Goal: Information Seeking & Learning: Learn about a topic

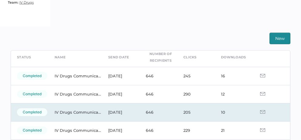
scroll to position [21, 0]
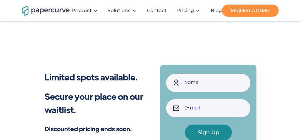
scroll to position [219, 0]
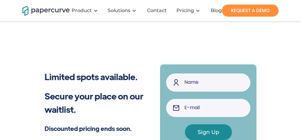
click at [196, 82] on input "AI Sign Up Form" at bounding box center [208, 83] width 84 height 18
type input "[PERSON_NAME] test"
click at [211, 106] on input "AI Sign Up Form" at bounding box center [208, 108] width 84 height 18
type input "[PERSON_NAME][EMAIL_ADDRESS][PERSON_NAME][DOMAIN_NAME]"
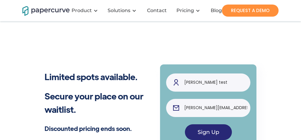
click at [210, 134] on input "Sign Up" at bounding box center [208, 133] width 47 height 16
type input "Please wait..."
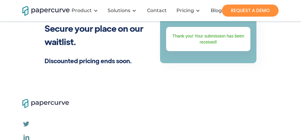
scroll to position [281, 0]
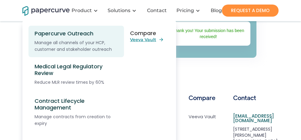
click at [74, 32] on div "Papercurve Outreach" at bounding box center [78, 33] width 87 height 7
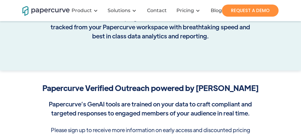
scroll to position [50, 0]
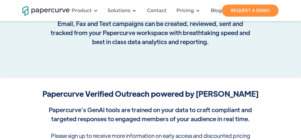
click at [67, 33] on strong "Papercurve can manage all channels of your HCP, customer and stakeholder outrea…" at bounding box center [150, 24] width 199 height 44
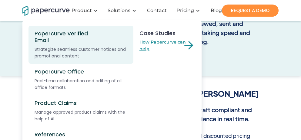
click at [75, 31] on div "Papercurve Verified Email" at bounding box center [67, 36] width 65 height 13
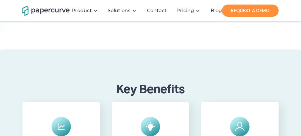
scroll to position [95, 0]
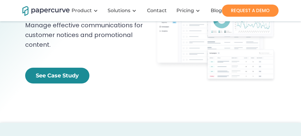
click at [59, 79] on link "See Case Study" at bounding box center [57, 76] width 64 height 16
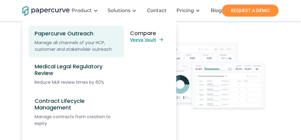
click at [72, 33] on div "Papercurve Outreach" at bounding box center [78, 33] width 87 height 7
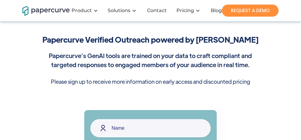
scroll to position [147, 0]
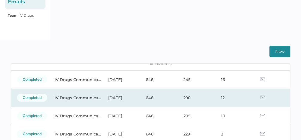
scroll to position [32, 0]
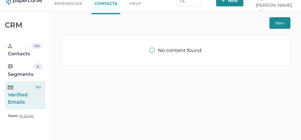
click at [25, 99] on div "Verified Emails" at bounding box center [21, 95] width 26 height 22
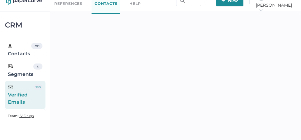
click at [25, 98] on div "Verified Emails" at bounding box center [21, 95] width 26 height 22
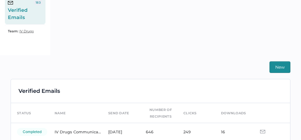
scroll to position [141, 0]
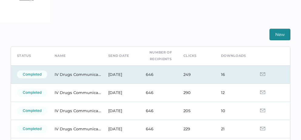
scroll to position [24, 0]
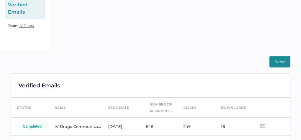
scroll to position [141, 0]
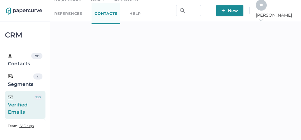
click at [264, 7] on span "J K" at bounding box center [261, 5] width 5 height 5
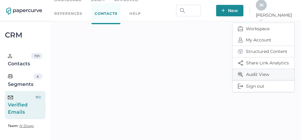
click at [252, 73] on span "Audit View" at bounding box center [263, 74] width 51 height 11
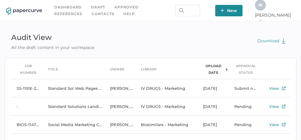
click at [266, 10] on div "J K" at bounding box center [260, 5] width 11 height 11
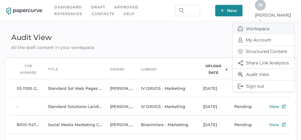
click at [258, 25] on span "Workspace" at bounding box center [263, 29] width 51 height 12
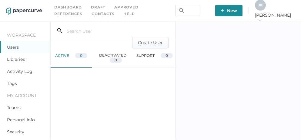
click at [18, 72] on link "Activity Log" at bounding box center [19, 71] width 25 height 5
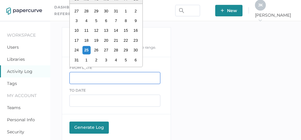
click at [88, 80] on input "text" at bounding box center [114, 78] width 91 height 12
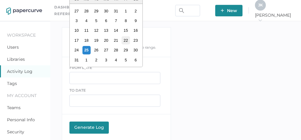
click at [127, 42] on div "22" at bounding box center [126, 40] width 8 height 8
type input "08/22/2025"
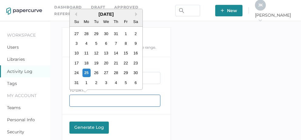
click at [81, 99] on input "text" at bounding box center [114, 101] width 91 height 12
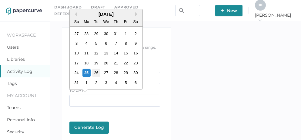
click at [95, 75] on div "26" at bounding box center [96, 73] width 8 height 8
type input "08/26/2025"
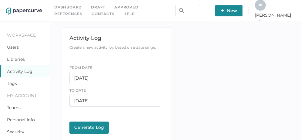
click at [89, 128] on div "Generate Log" at bounding box center [88, 127] width 33 height 5
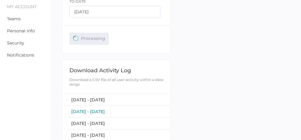
scroll to position [123, 0]
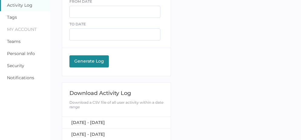
scroll to position [73, 0]
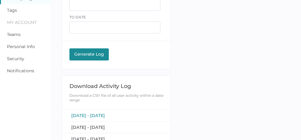
click at [105, 115] on span "August 22, 2025 - August 26, 2025" at bounding box center [88, 115] width 34 height 5
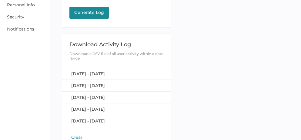
scroll to position [127, 0]
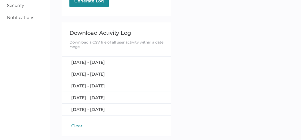
click at [76, 124] on button "Clear" at bounding box center [76, 126] width 15 height 6
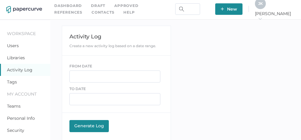
scroll to position [0, 0]
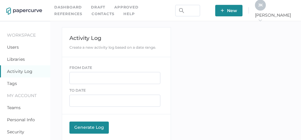
click at [92, 14] on link "Contacts" at bounding box center [103, 14] width 23 height 7
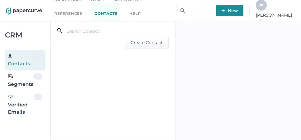
click at [20, 107] on div "Verified Emails" at bounding box center [21, 105] width 26 height 22
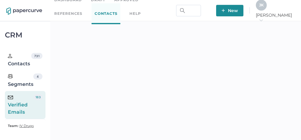
click at [267, 9] on div "J K" at bounding box center [261, 5] width 11 height 11
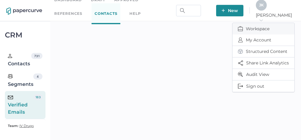
click at [261, 26] on span "Workspace" at bounding box center [263, 29] width 51 height 12
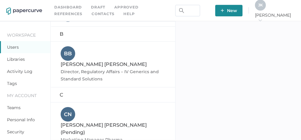
scroll to position [80, 0]
click at [92, 13] on link "Contacts" at bounding box center [103, 14] width 23 height 7
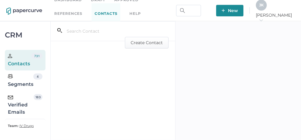
click at [23, 103] on div "Verified Emails" at bounding box center [21, 105] width 26 height 22
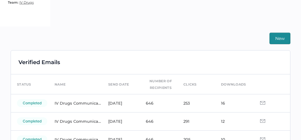
scroll to position [123, 0]
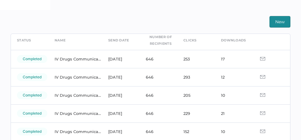
scroll to position [28, 0]
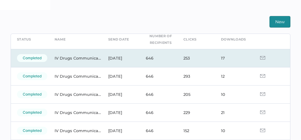
click at [260, 57] on img at bounding box center [262, 58] width 5 height 4
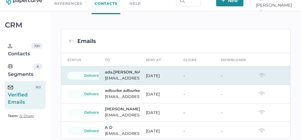
scroll to position [140, 0]
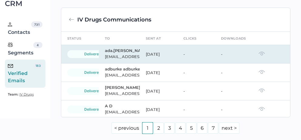
click at [259, 56] on img at bounding box center [262, 54] width 6 height 4
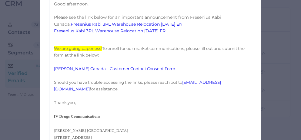
scroll to position [164, 0]
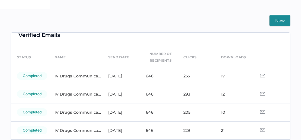
scroll to position [5, 0]
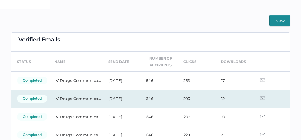
click at [260, 99] on img at bounding box center [262, 99] width 5 height 4
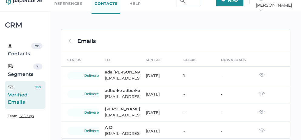
scroll to position [142, 0]
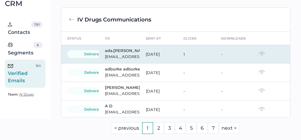
click at [259, 56] on img at bounding box center [262, 54] width 6 height 4
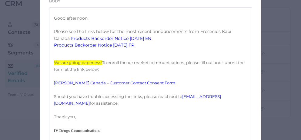
scroll to position [140, 0]
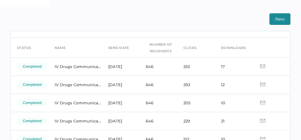
scroll to position [17, 0]
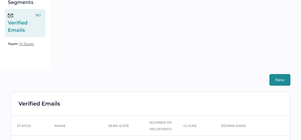
scroll to position [139, 0]
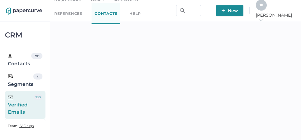
click at [27, 109] on div "Verified Emails" at bounding box center [21, 105] width 26 height 22
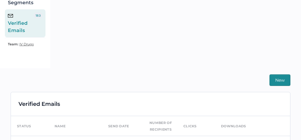
scroll to position [123, 0]
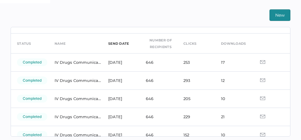
scroll to position [10, 0]
